Goal: Task Accomplishment & Management: Manage account settings

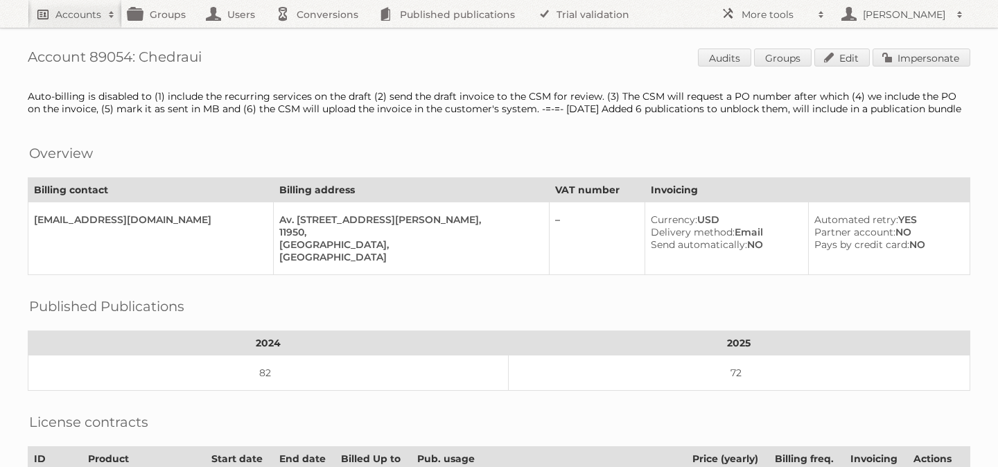
click at [64, 19] on h2 "Accounts" at bounding box center [78, 15] width 46 height 14
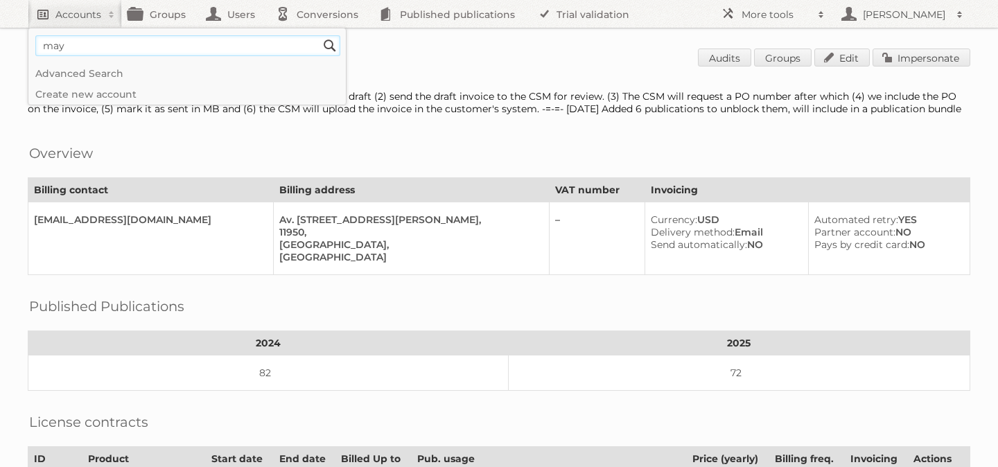
type input"] "may's zona"
click at [320, 35] on input "Search" at bounding box center [330, 45] width 21 height 21
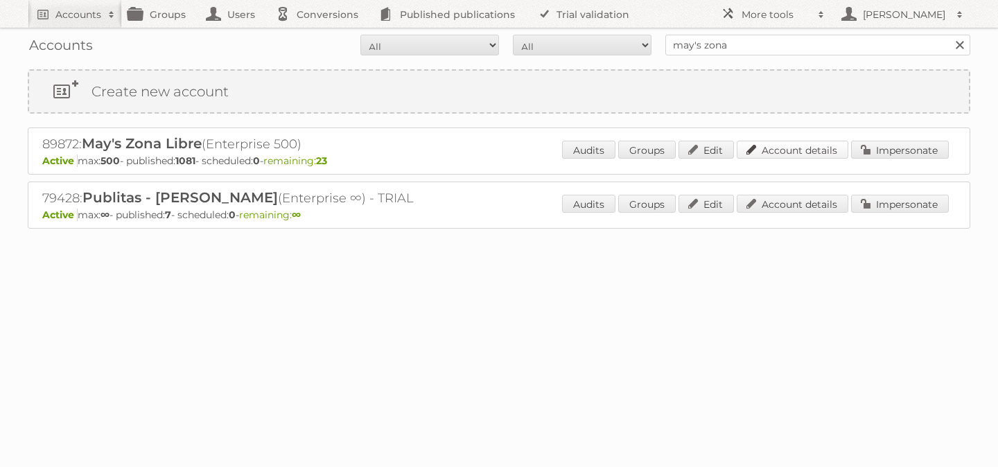
click at [774, 150] on link "Account details" at bounding box center [793, 150] width 112 height 18
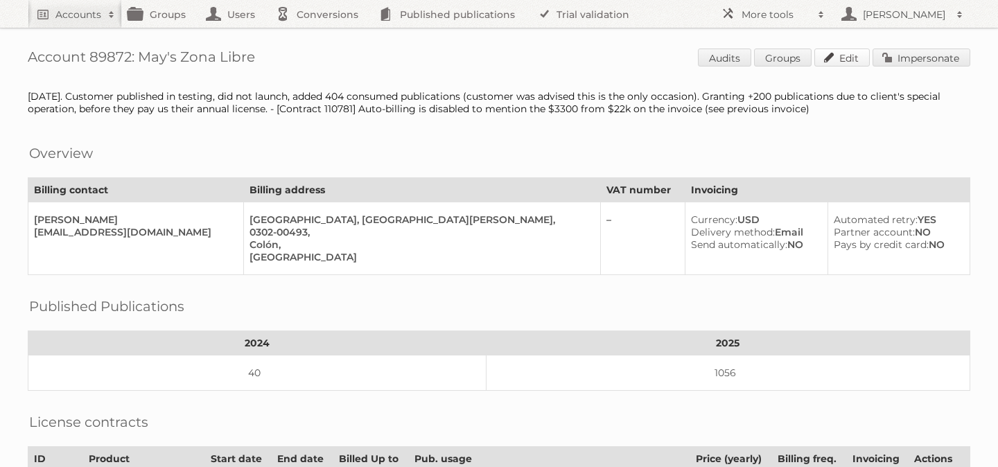
click at [837, 66] on link "Edit" at bounding box center [841, 58] width 55 height 18
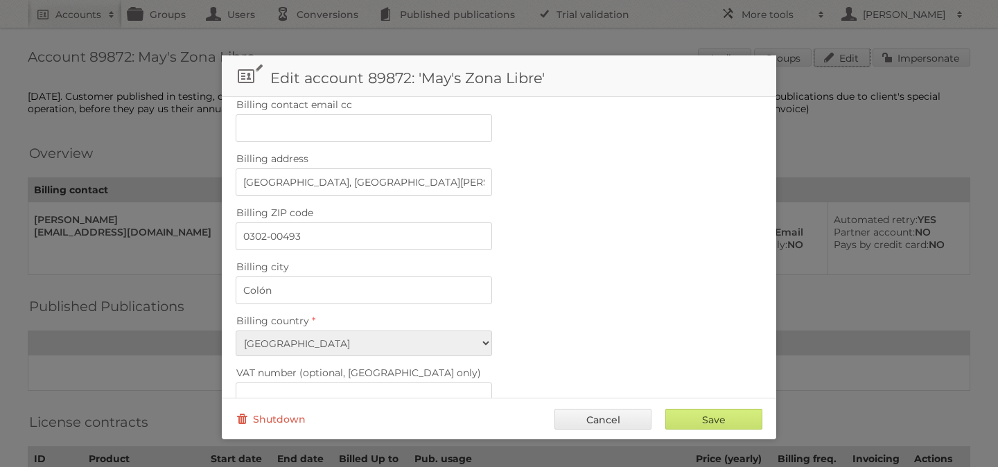
scroll to position [637, 0]
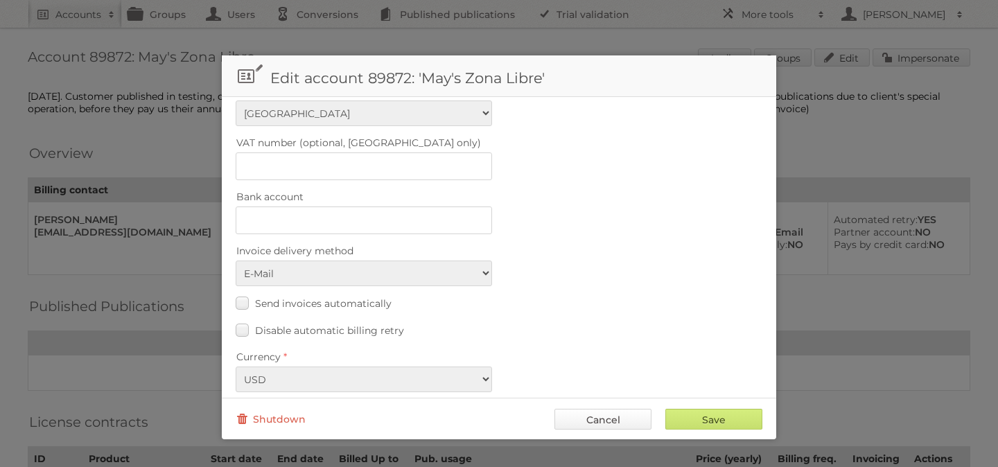
click at [610, 421] on link "Cancel" at bounding box center [602, 419] width 97 height 21
